Goal: Information Seeking & Learning: Learn about a topic

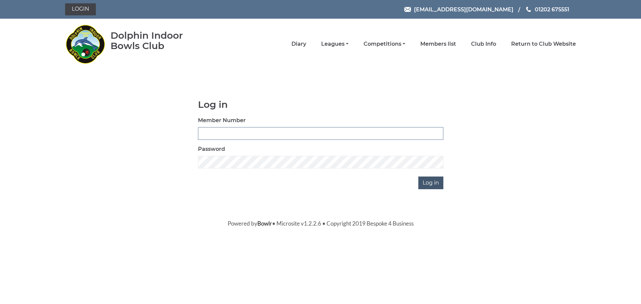
type input "3436"
click at [437, 187] on input "Log in" at bounding box center [430, 183] width 25 height 13
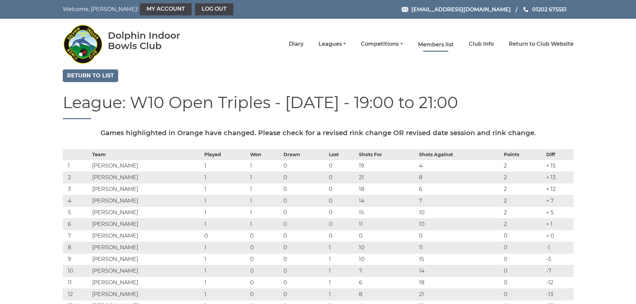
click at [446, 46] on link "Members list" at bounding box center [436, 44] width 36 height 7
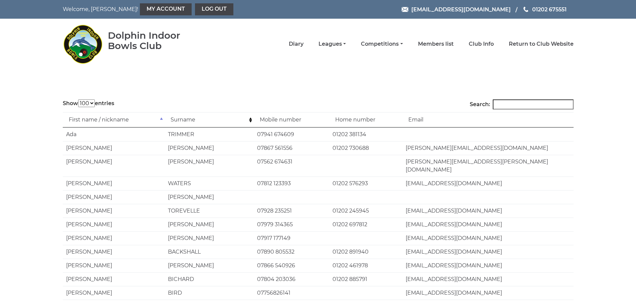
select select "100"
click at [396, 47] on link "Competitions" at bounding box center [382, 44] width 42 height 7
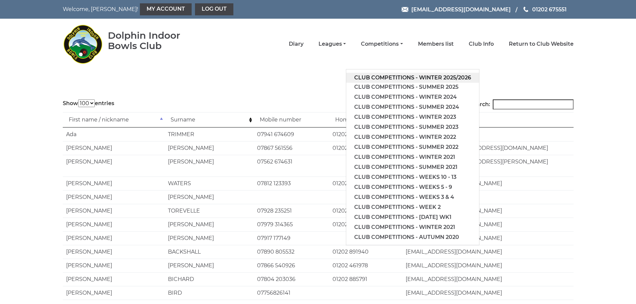
click at [399, 79] on link "Club competitions - Winter 2025/2026" at bounding box center [412, 78] width 133 height 10
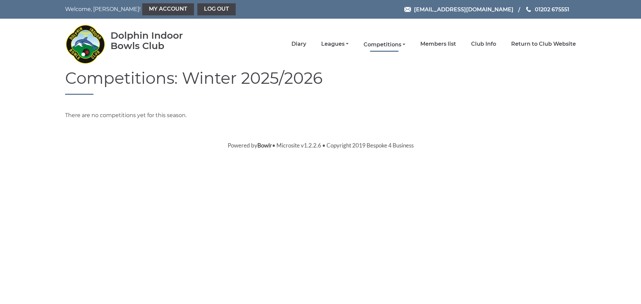
click at [391, 43] on link "Competitions" at bounding box center [385, 44] width 42 height 7
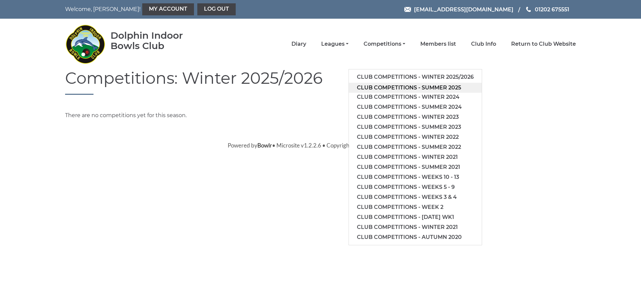
click at [398, 90] on link "Club competitions - Summer 2025" at bounding box center [415, 88] width 133 height 10
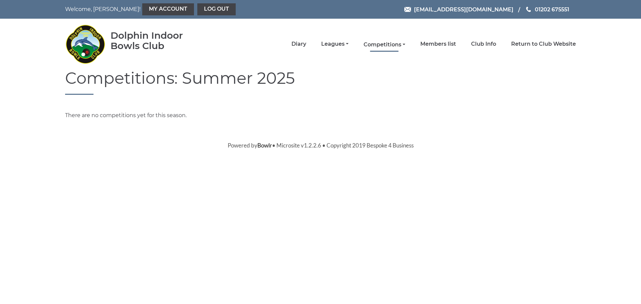
click at [401, 45] on link "Competitions" at bounding box center [385, 44] width 42 height 7
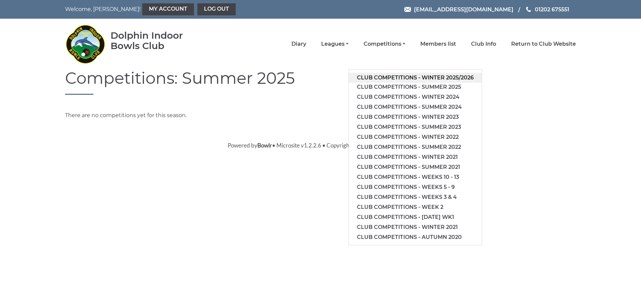
click at [454, 76] on link "Club competitions - Winter 2025/2026" at bounding box center [415, 78] width 133 height 10
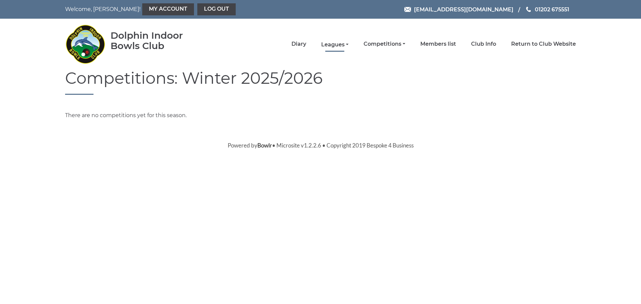
click at [348, 44] on link "Leagues" at bounding box center [334, 44] width 27 height 7
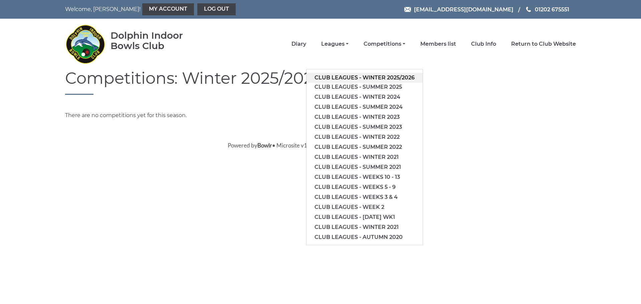
click at [368, 75] on link "Club leagues - Winter 2025/2026" at bounding box center [364, 78] width 116 height 10
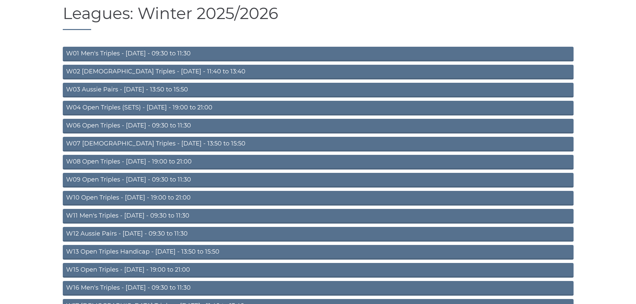
scroll to position [67, 0]
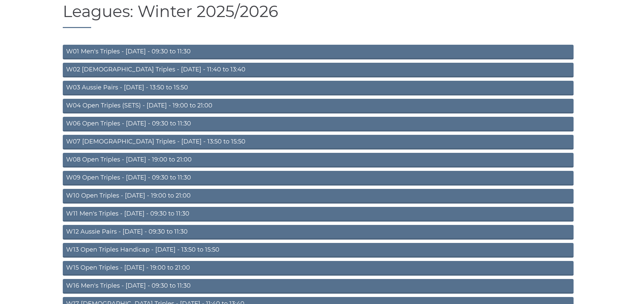
click at [179, 199] on link "W10 Open Triples - Wednesday - 19:00 to 21:00" at bounding box center [318, 196] width 511 height 15
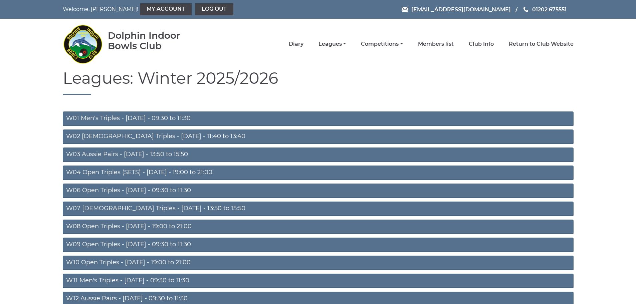
scroll to position [67, 0]
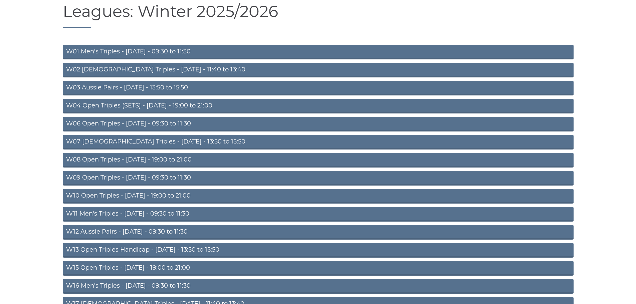
click at [147, 123] on link "W06 Open Triples - Tuesday - 09:30 to 11:30" at bounding box center [318, 124] width 511 height 15
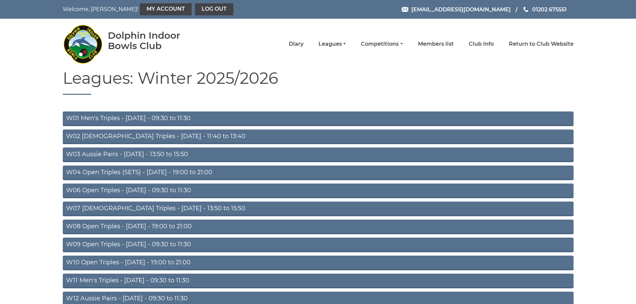
scroll to position [67, 0]
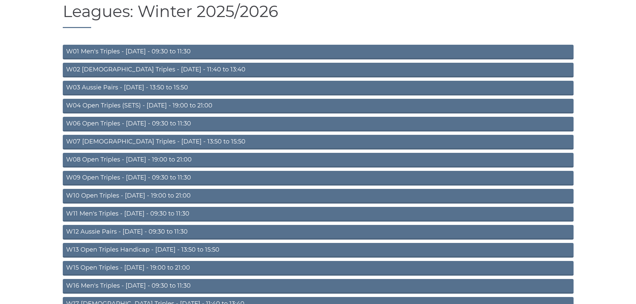
click at [146, 197] on link "W10 Open Triples - Wednesday - 19:00 to 21:00" at bounding box center [318, 196] width 511 height 15
